Goal: Contribute content

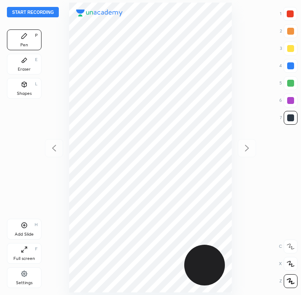
scroll to position [294, 163]
click at [48, 14] on button "Start recording" at bounding box center [33, 12] width 52 height 10
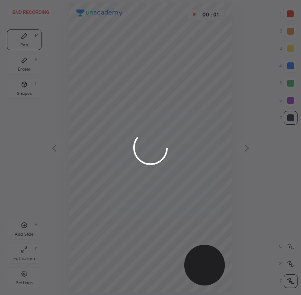
click at [291, 21] on div at bounding box center [150, 147] width 301 height 295
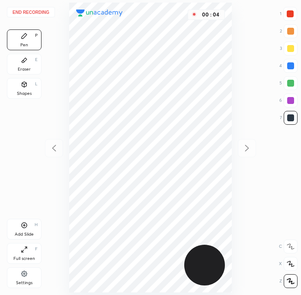
click at [293, 16] on div at bounding box center [290, 13] width 7 height 7
click at [286, 118] on div at bounding box center [291, 118] width 14 height 14
click at [288, 14] on div at bounding box center [290, 13] width 7 height 7
click at [289, 116] on div at bounding box center [290, 117] width 7 height 7
click at [284, 18] on div at bounding box center [291, 14] width 14 height 14
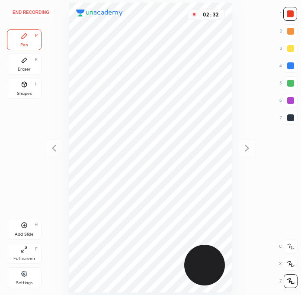
click at [290, 117] on div at bounding box center [290, 117] width 7 height 7
click at [292, 14] on div at bounding box center [290, 13] width 7 height 7
click at [290, 116] on div at bounding box center [290, 117] width 7 height 7
click at [291, 15] on div at bounding box center [290, 13] width 7 height 7
click at [289, 121] on div at bounding box center [291, 118] width 14 height 14
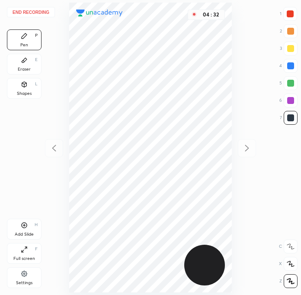
click at [291, 12] on div at bounding box center [290, 13] width 7 height 7
click at [290, 119] on div at bounding box center [290, 117] width 7 height 7
click at [285, 64] on div at bounding box center [291, 66] width 14 height 14
click at [292, 19] on div at bounding box center [291, 14] width 14 height 14
click at [32, 15] on button "End recording" at bounding box center [31, 12] width 48 height 10
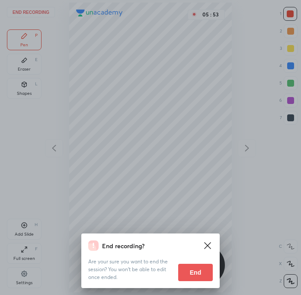
click at [195, 278] on button "End" at bounding box center [195, 272] width 35 height 17
